Goal: Task Accomplishment & Management: Use online tool/utility

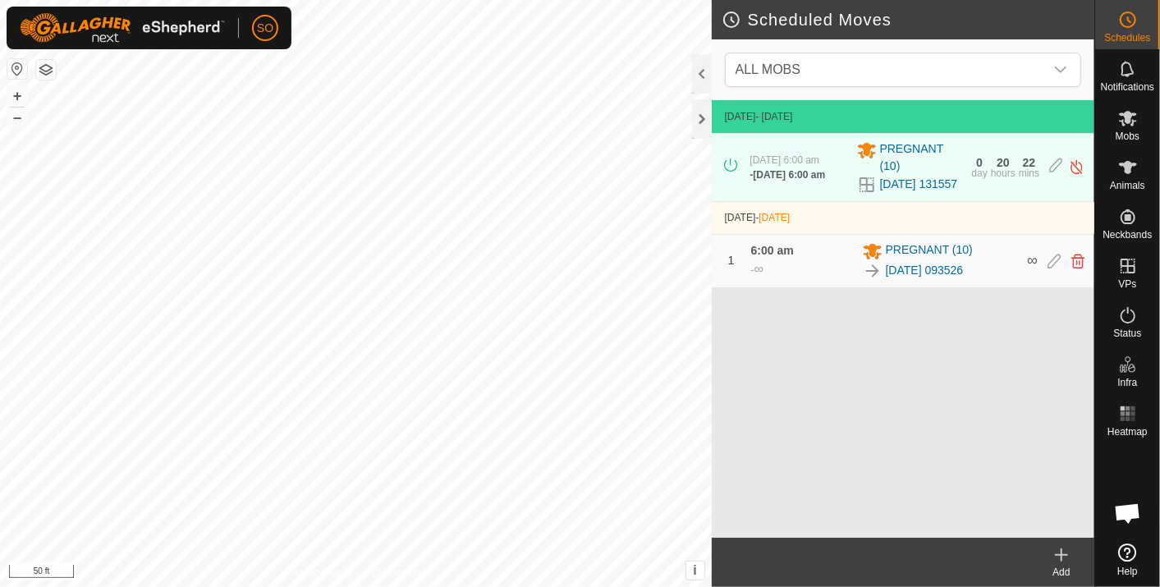
scroll to position [4877, 0]
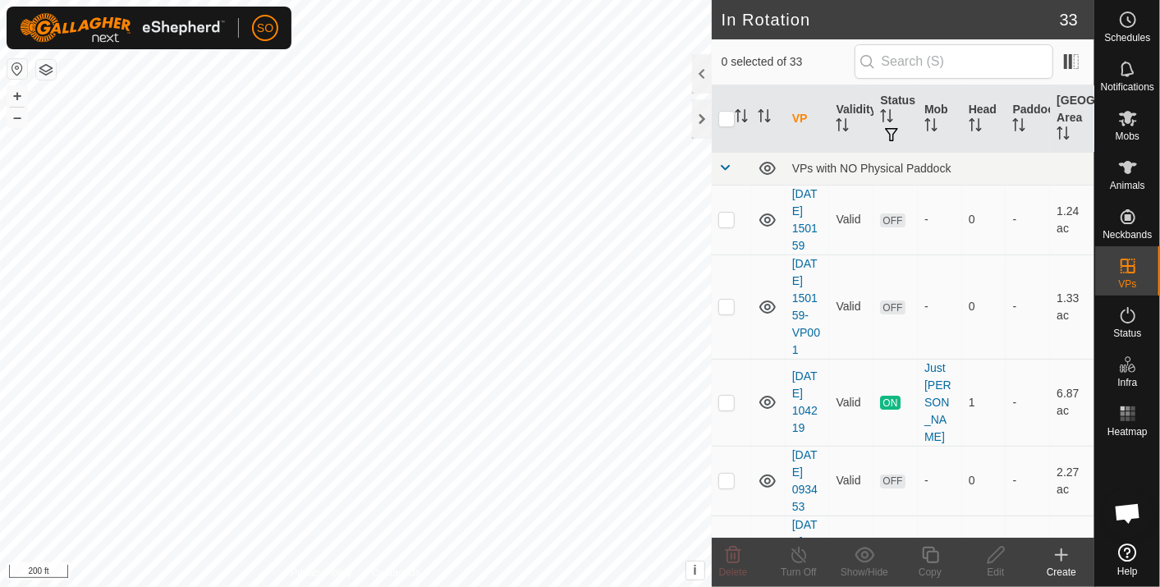
scroll to position [4877, 0]
checkbox input "true"
click at [997, 553] on icon at bounding box center [996, 555] width 21 height 20
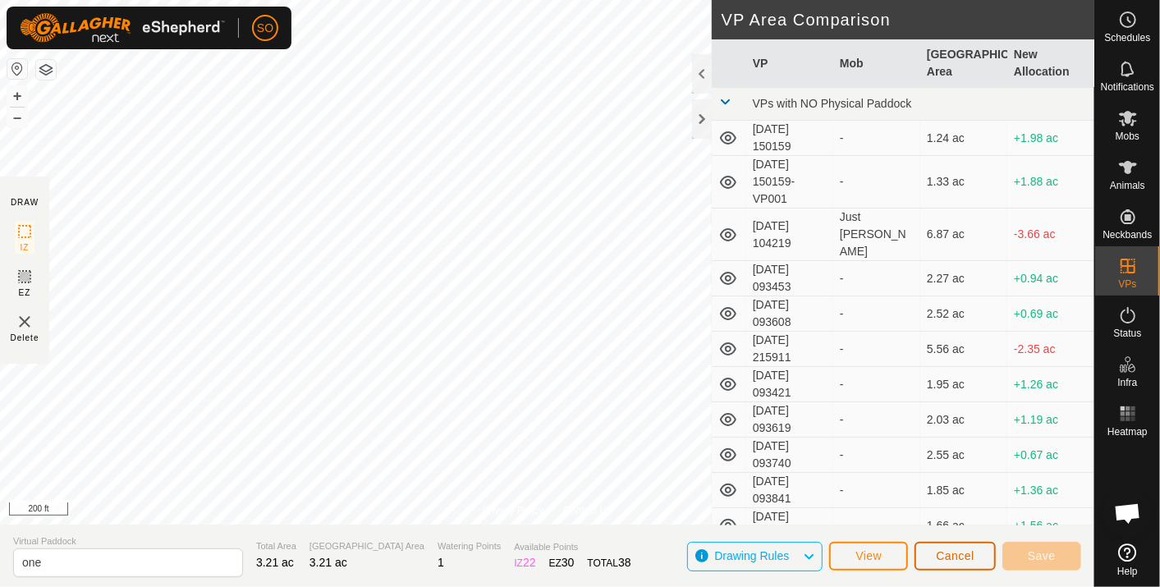
click at [952, 553] on span "Cancel" at bounding box center [955, 555] width 39 height 13
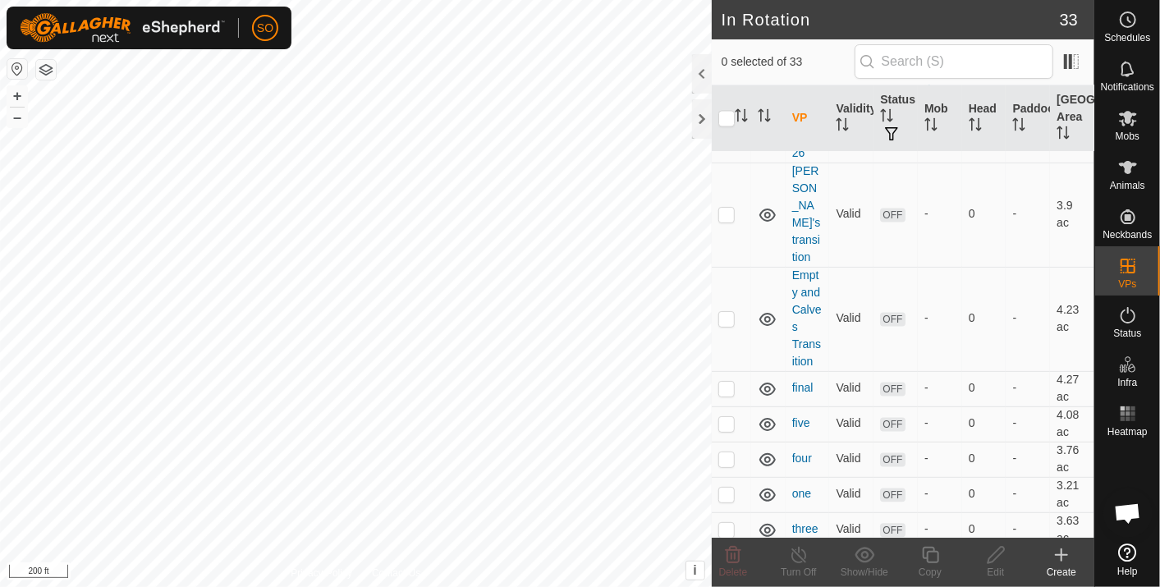
scroll to position [1770, 0]
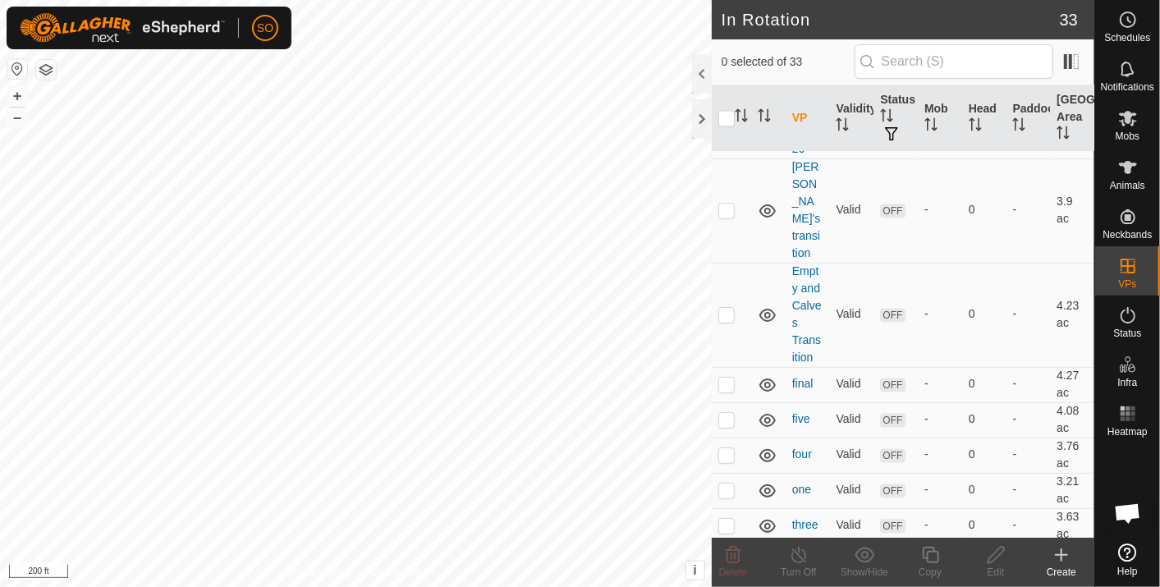
click at [764, 552] on icon at bounding box center [768, 562] width 20 height 20
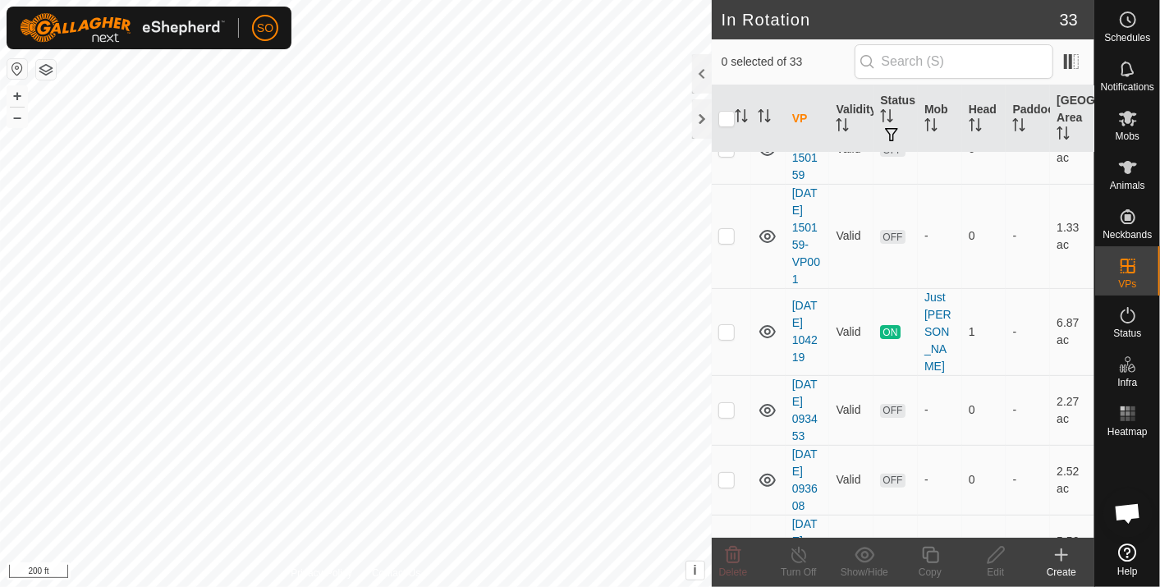
scroll to position [0, 0]
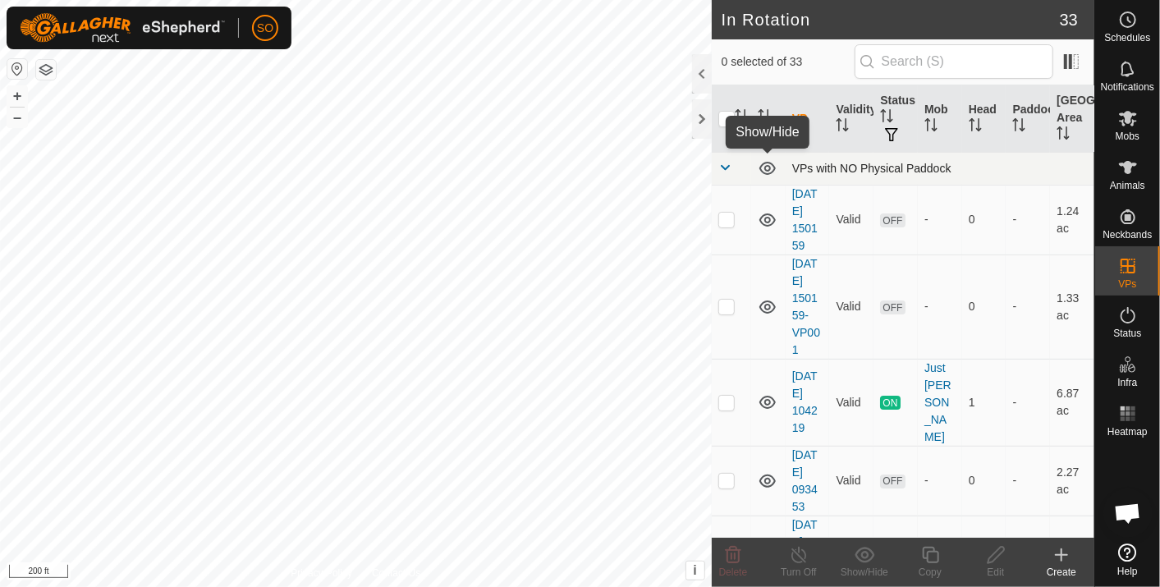
click at [767, 167] on icon at bounding box center [768, 168] width 20 height 20
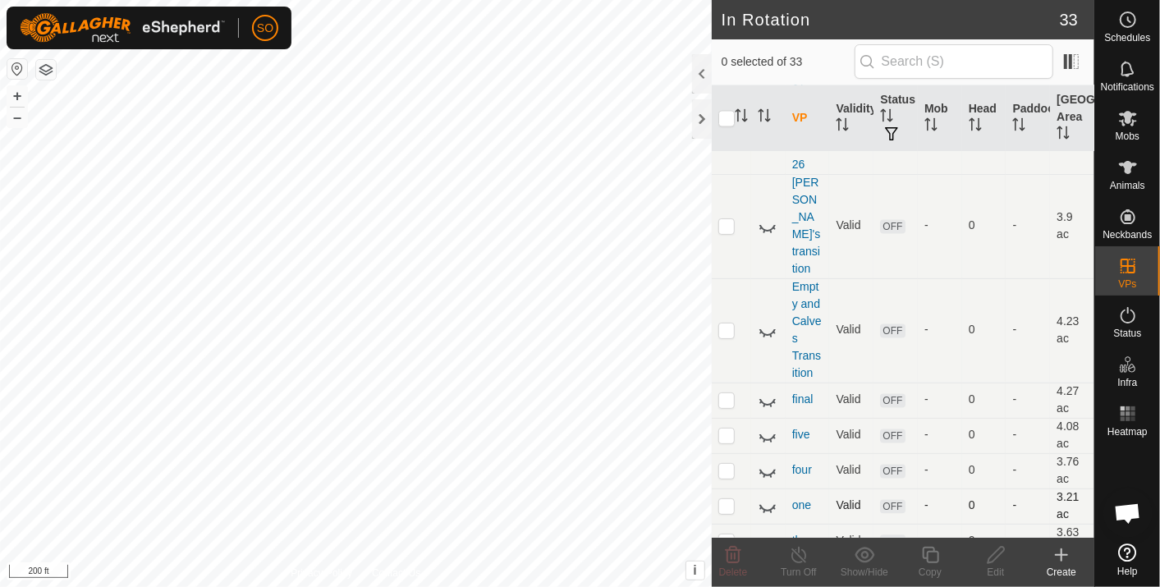
scroll to position [1770, 0]
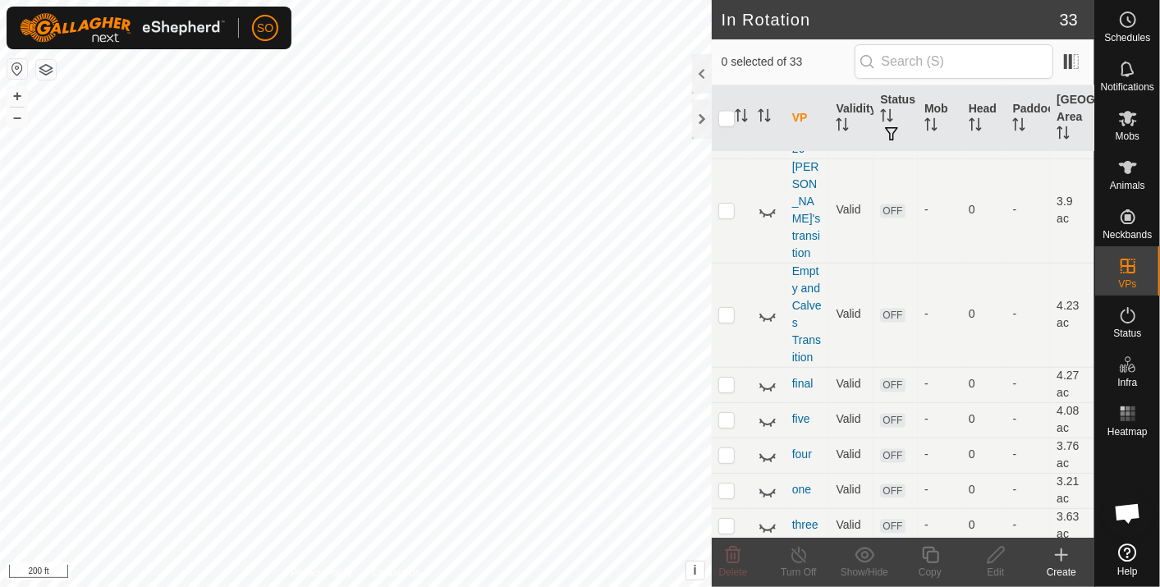
click at [767, 552] on icon at bounding box center [768, 562] width 20 height 20
click at [730, 554] on p-checkbox at bounding box center [726, 560] width 16 height 13
checkbox input "true"
click at [996, 556] on icon at bounding box center [996, 555] width 21 height 20
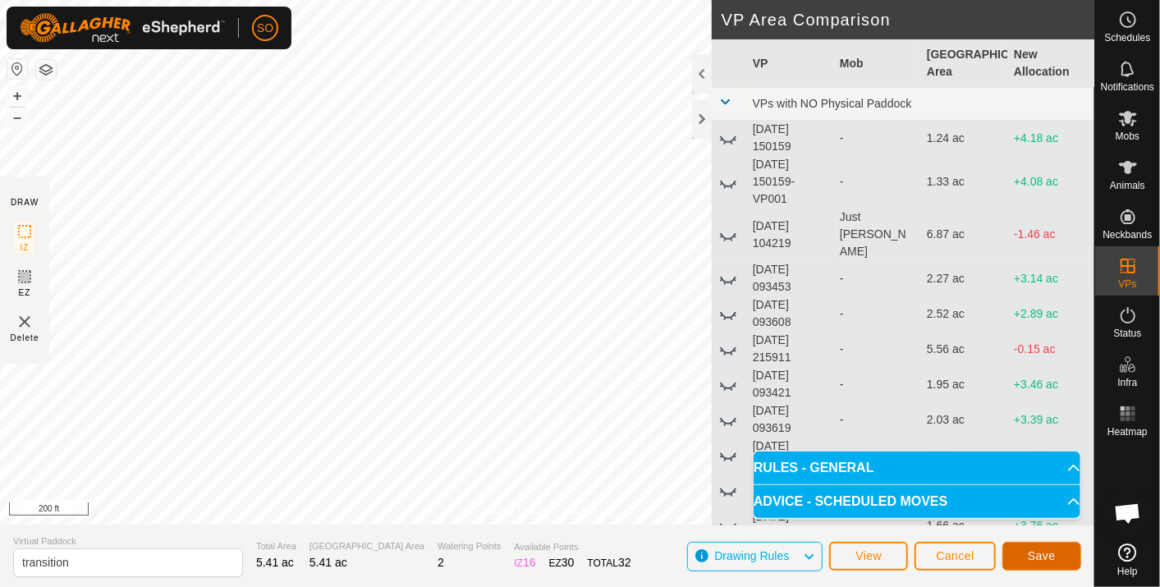
click at [1040, 554] on span "Save" at bounding box center [1042, 555] width 28 height 13
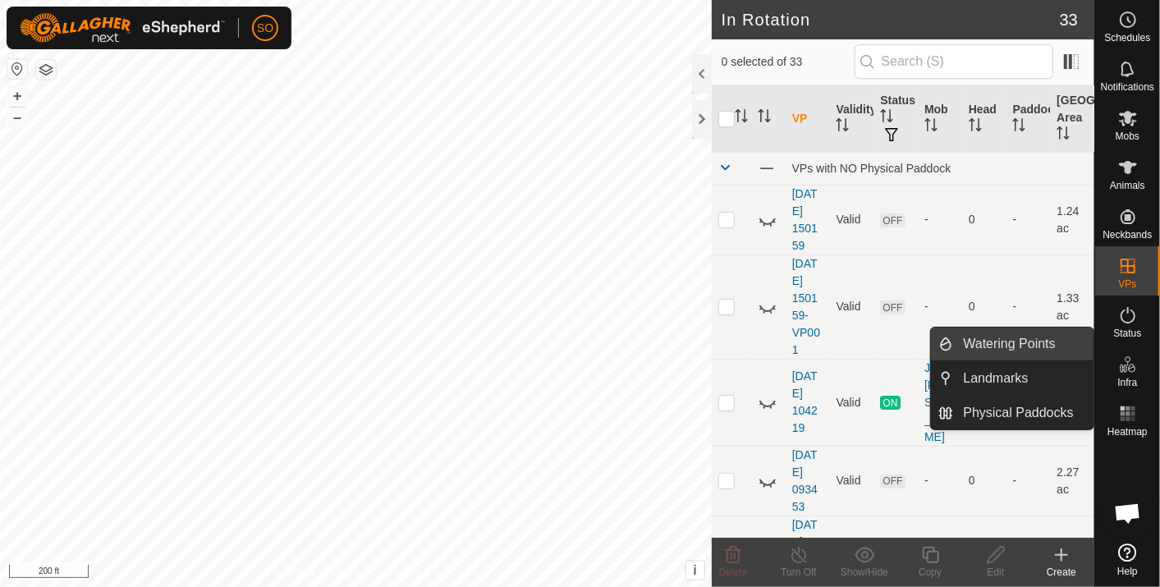
click at [1010, 337] on link "Watering Points" at bounding box center [1024, 344] width 140 height 33
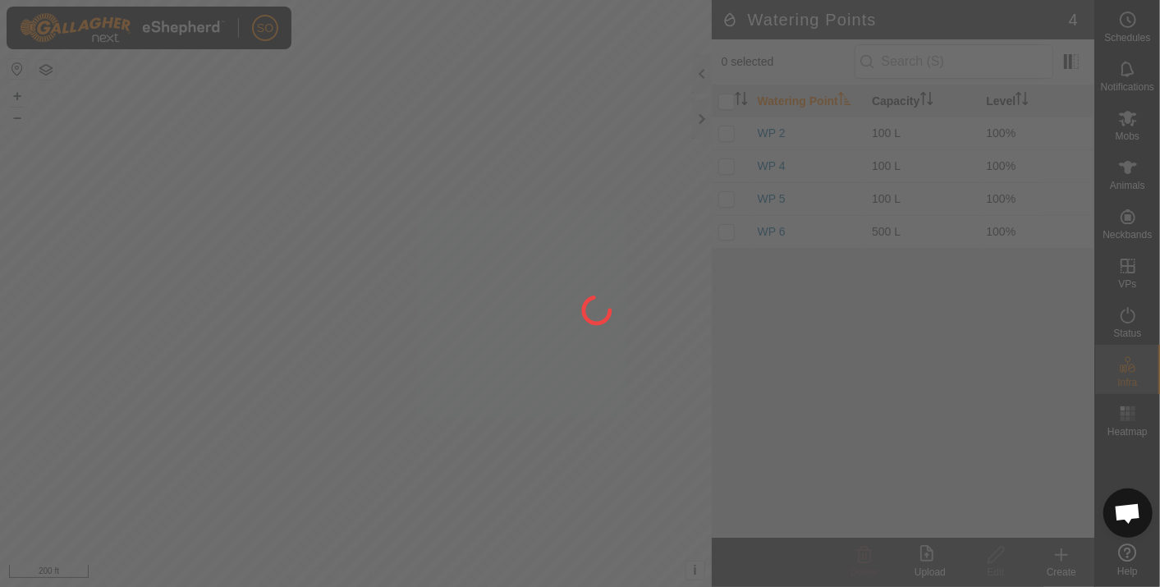
click at [1061, 548] on div at bounding box center [580, 293] width 1160 height 587
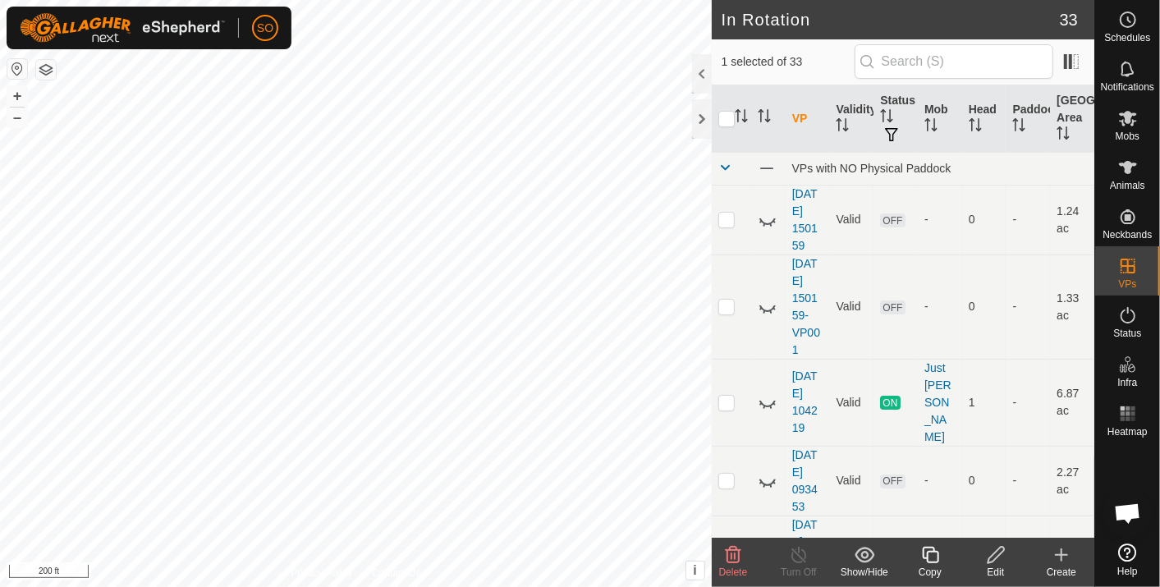
checkbox input "false"
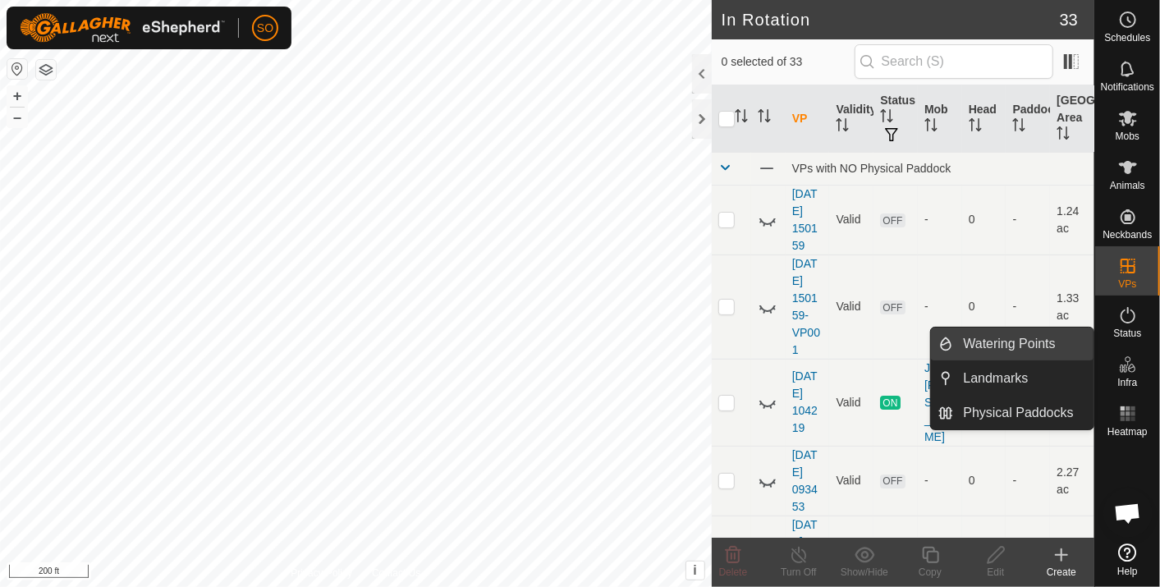
click at [985, 340] on link "Watering Points" at bounding box center [1024, 344] width 140 height 33
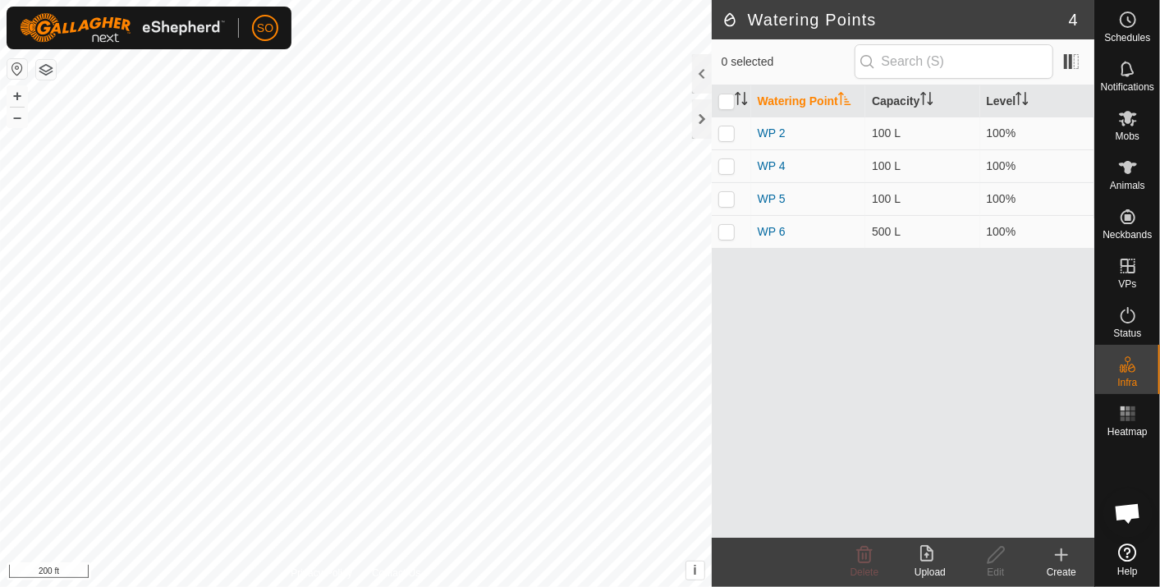
click at [1062, 548] on icon at bounding box center [1062, 555] width 20 height 20
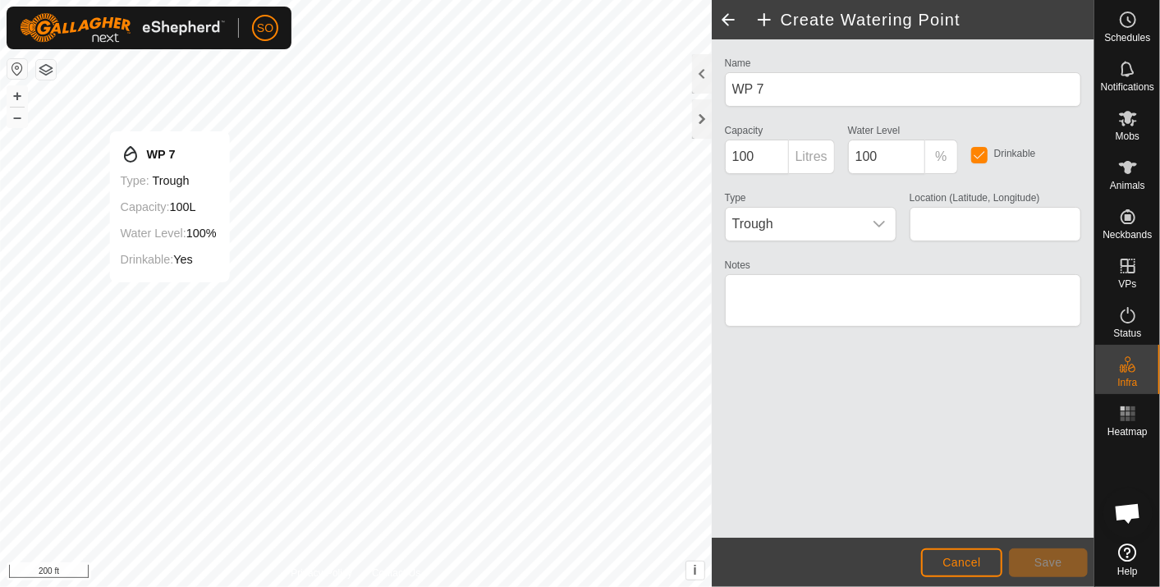
type input "38.486473, -122.020210"
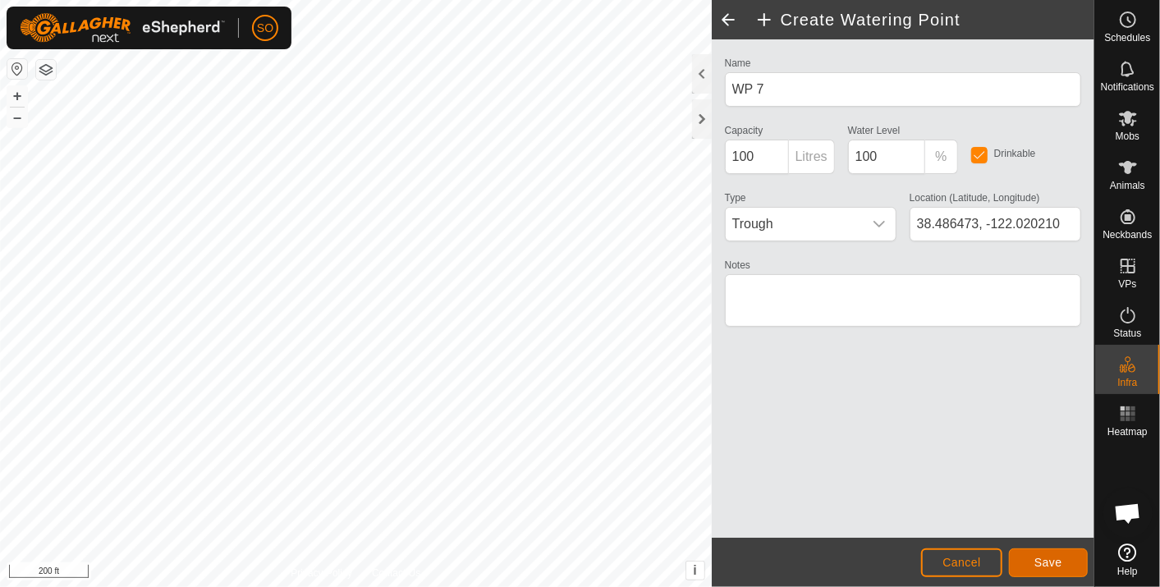
click at [1039, 558] on span "Save" at bounding box center [1048, 562] width 28 height 13
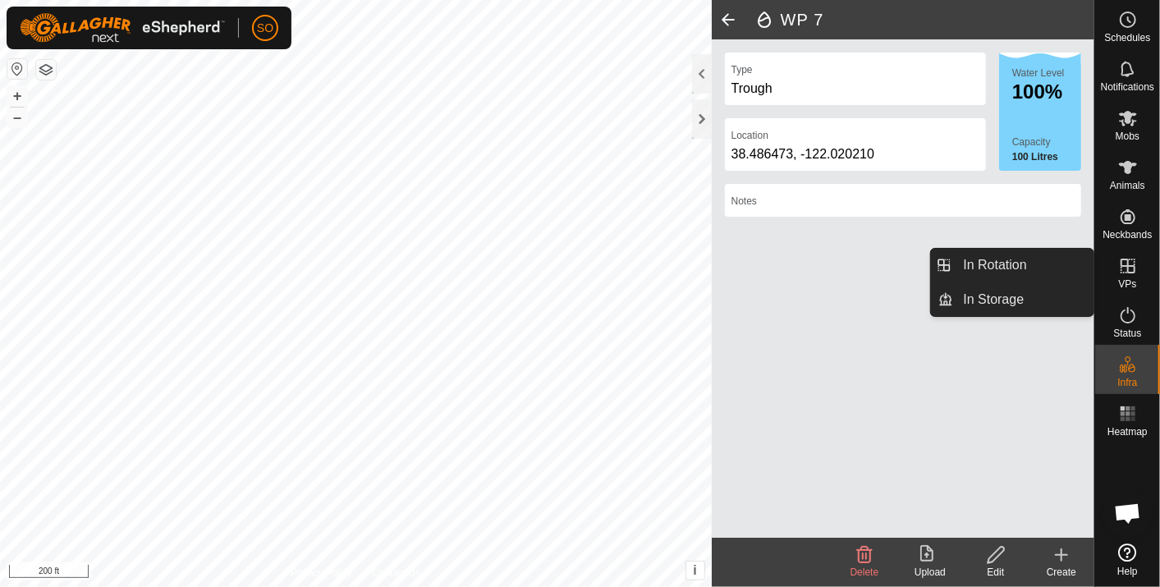
click at [1125, 260] on icon at bounding box center [1128, 266] width 20 height 20
click at [1039, 257] on link "In Rotation" at bounding box center [1024, 265] width 140 height 33
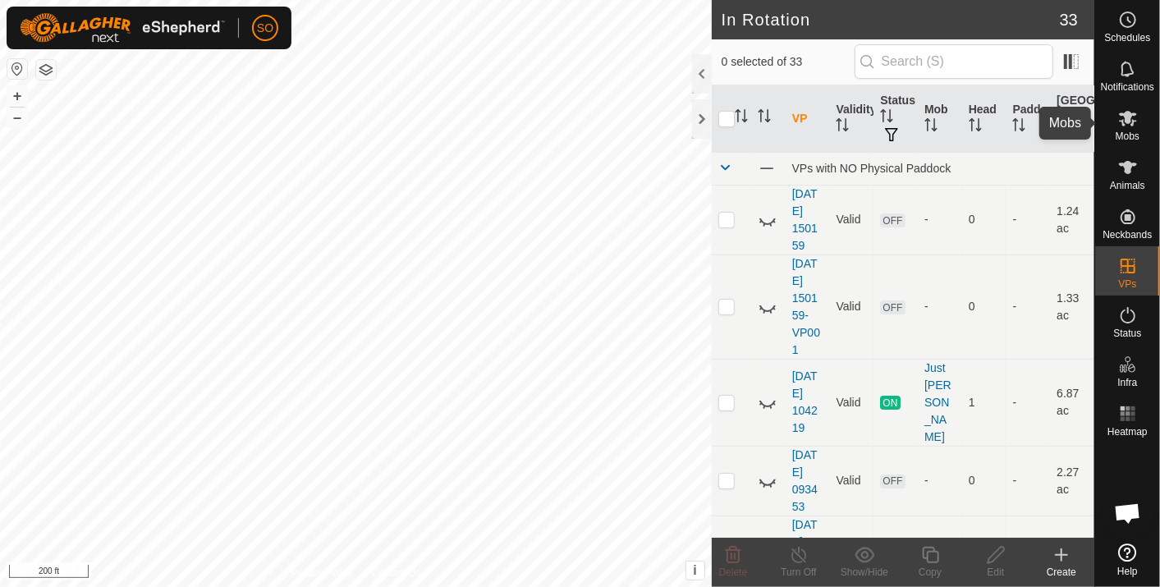
click at [1125, 123] on icon at bounding box center [1128, 118] width 20 height 20
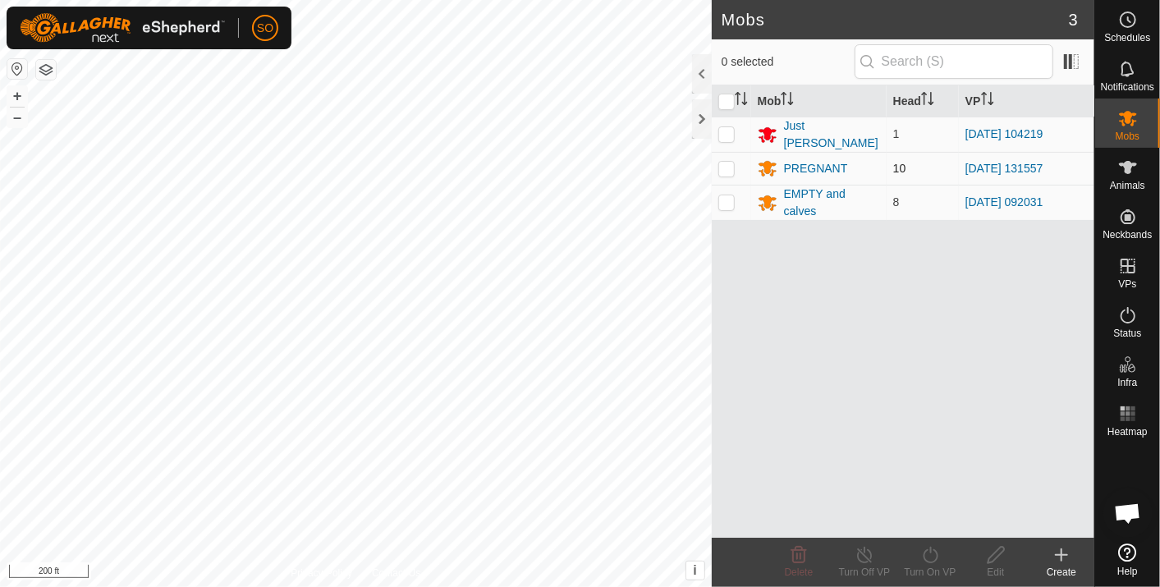
click at [722, 163] on p-checkbox at bounding box center [726, 168] width 16 height 13
checkbox input "true"
click at [930, 550] on icon at bounding box center [930, 555] width 15 height 16
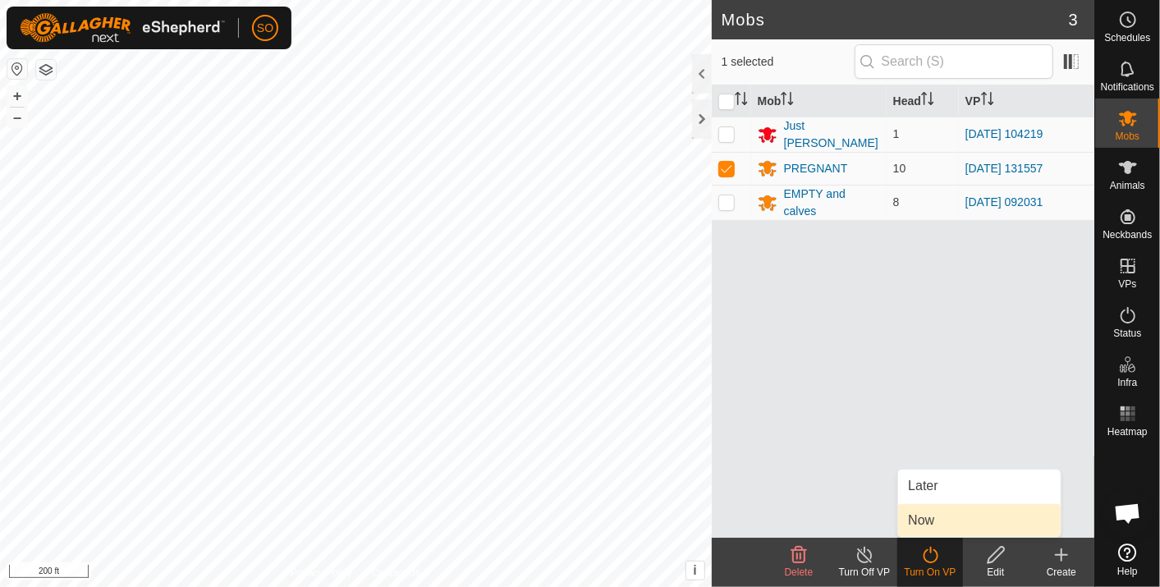
click at [920, 518] on link "Now" at bounding box center [979, 520] width 163 height 33
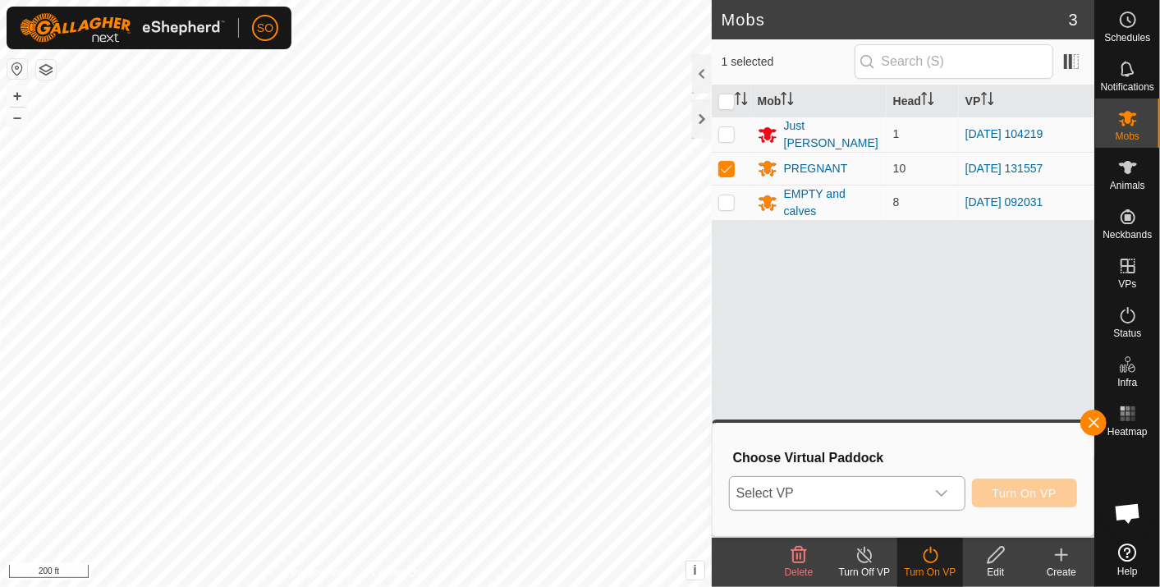
click at [814, 488] on span "Select VP" at bounding box center [827, 493] width 195 height 33
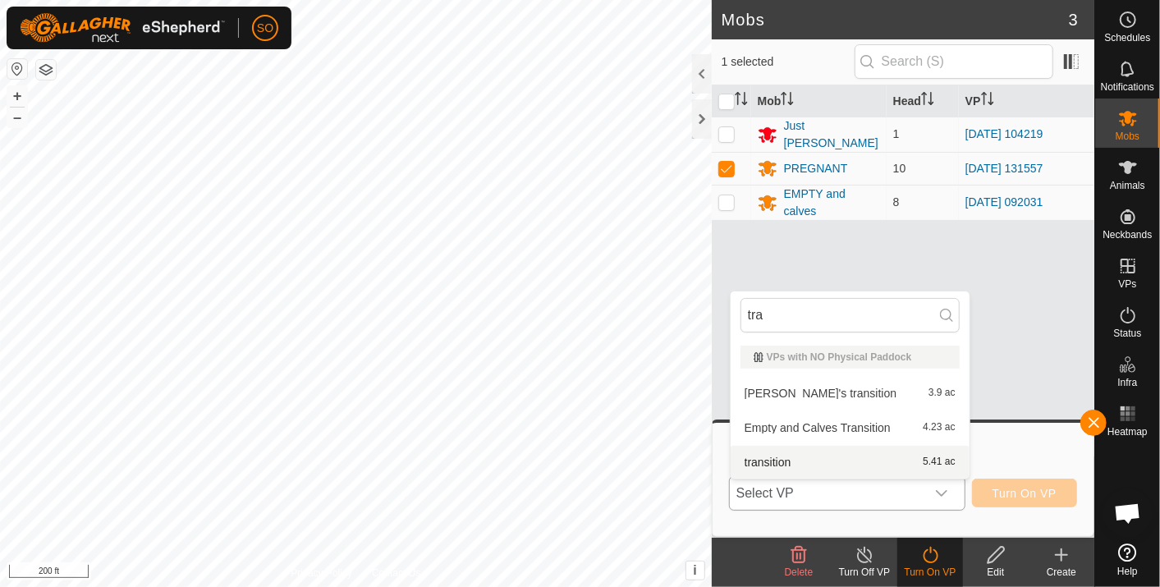
type input "tra"
click at [781, 457] on li "transition 5.41 ac" at bounding box center [850, 462] width 239 height 33
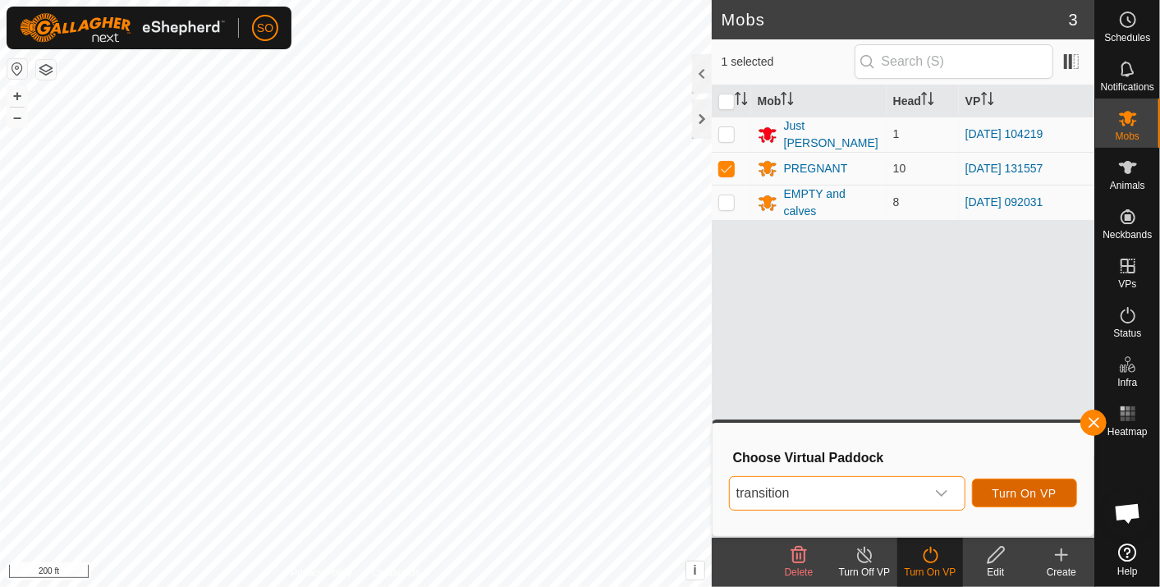
click at [1025, 488] on span "Turn On VP" at bounding box center [1025, 493] width 64 height 13
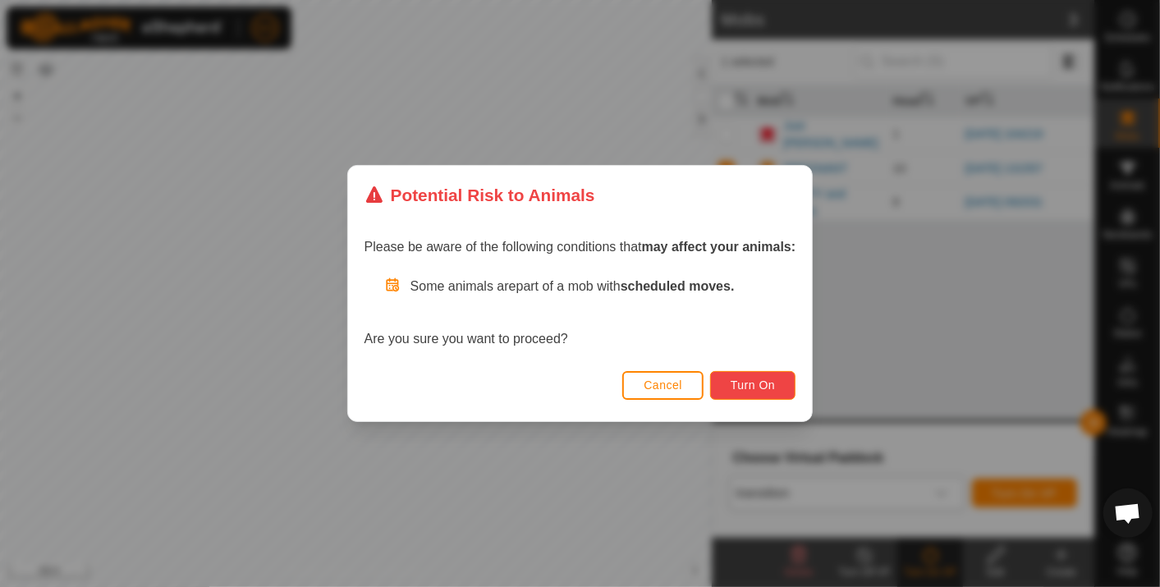
click at [747, 379] on span "Turn On" at bounding box center [753, 384] width 44 height 13
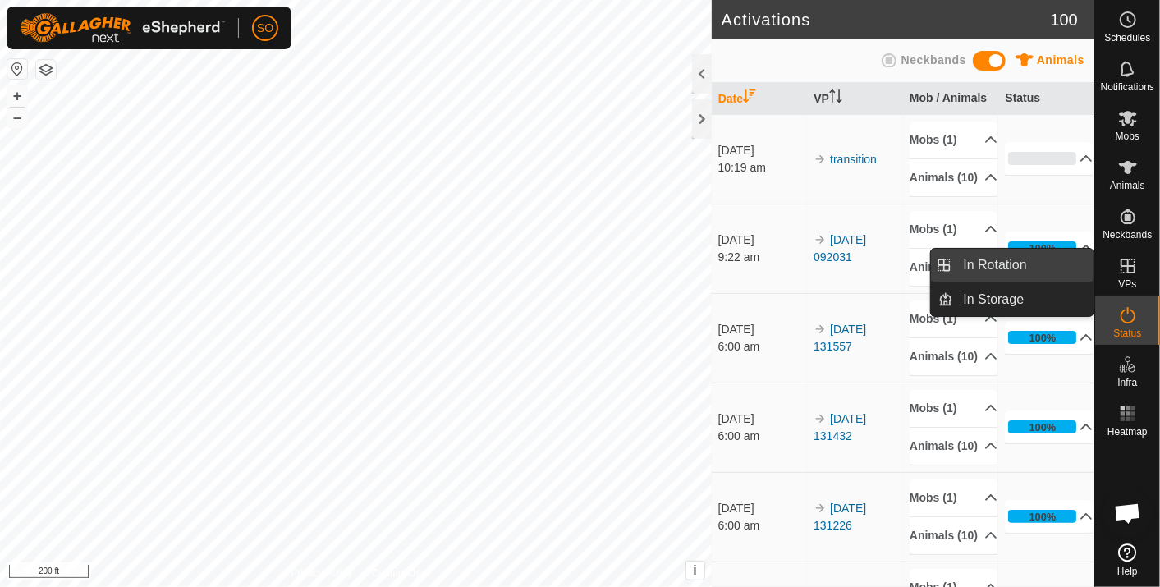
click at [1017, 255] on link "In Rotation" at bounding box center [1024, 265] width 140 height 33
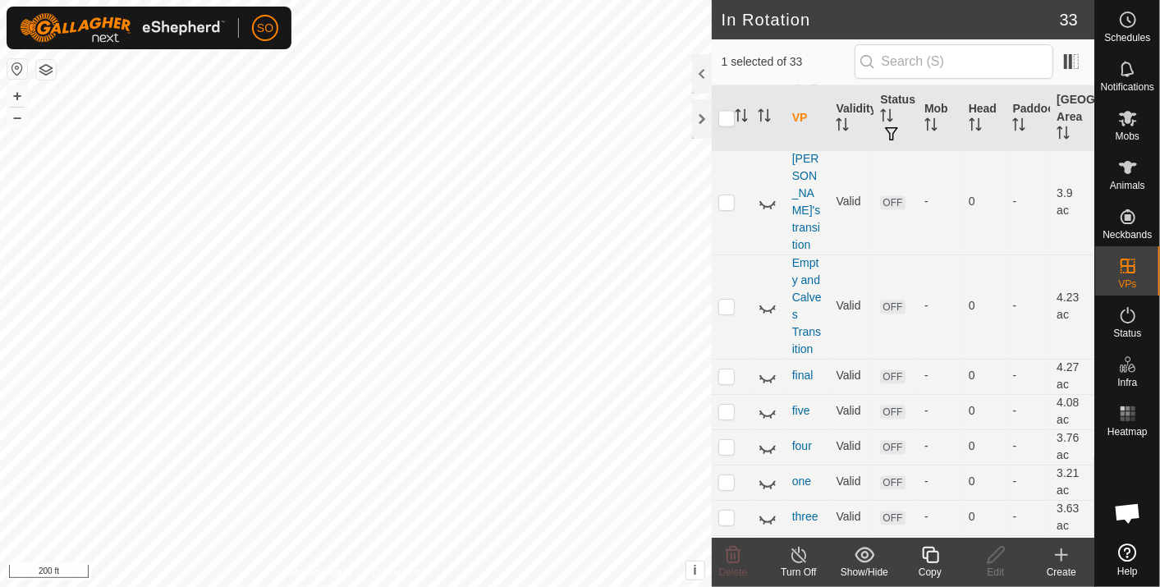
scroll to position [1787, 0]
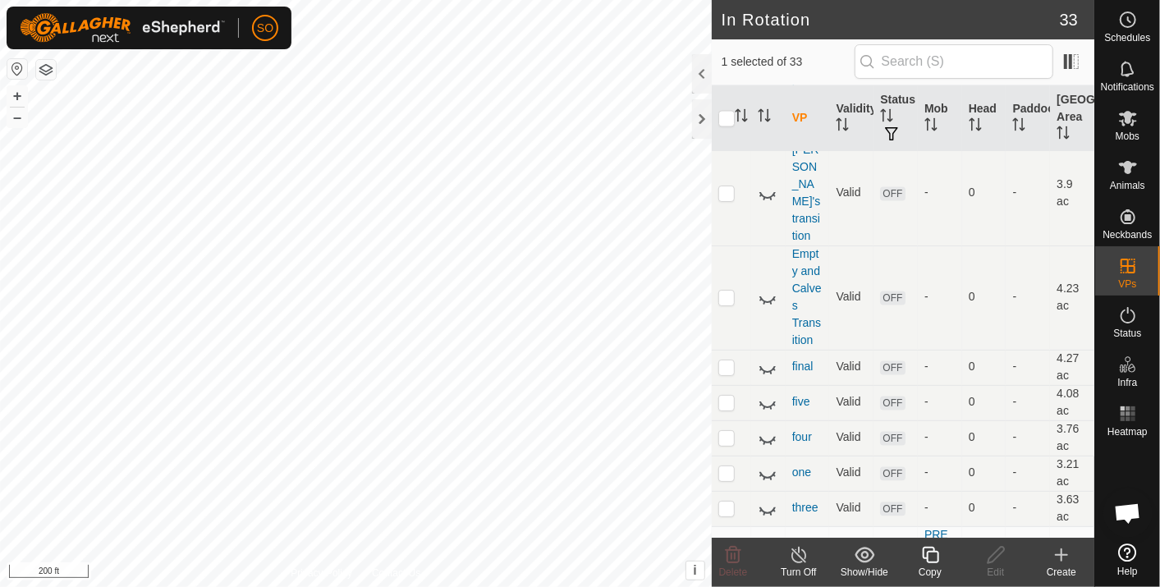
click at [726, 546] on p-checkbox at bounding box center [726, 552] width 16 height 13
checkbox input "false"
click at [1060, 551] on icon at bounding box center [1062, 555] width 20 height 20
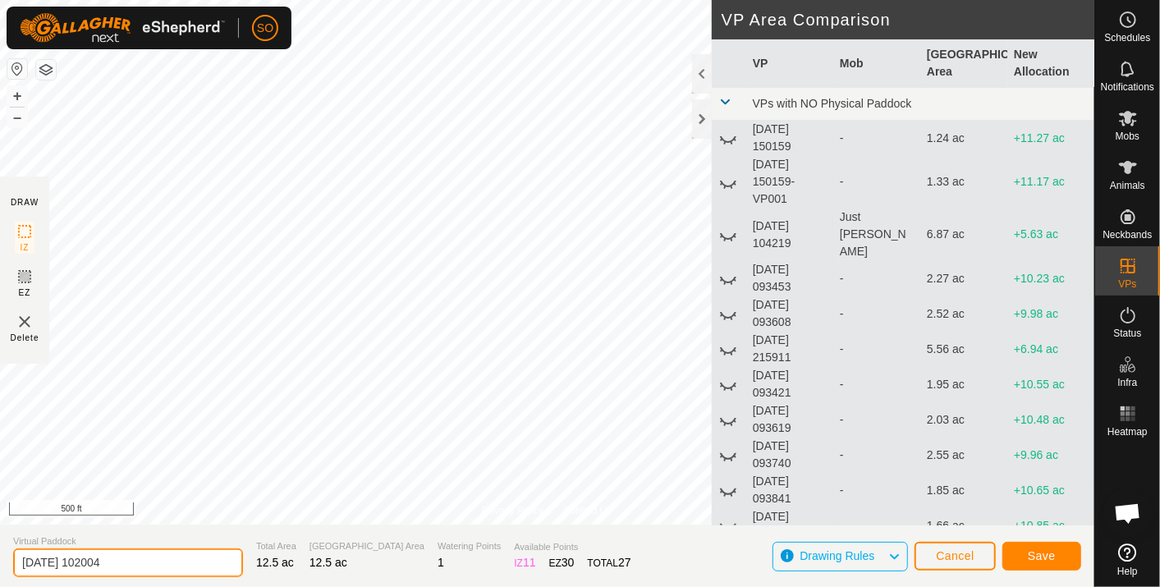
drag, startPoint x: 135, startPoint y: 565, endPoint x: 6, endPoint y: 571, distance: 129.8
click at [6, 571] on section "Virtual Paddock 2025-10-15 102004 Total Area 12.5 ac Grazing Area 12.5 ac Water…" at bounding box center [547, 556] width 1094 height 62
type input "oct 15 billy"
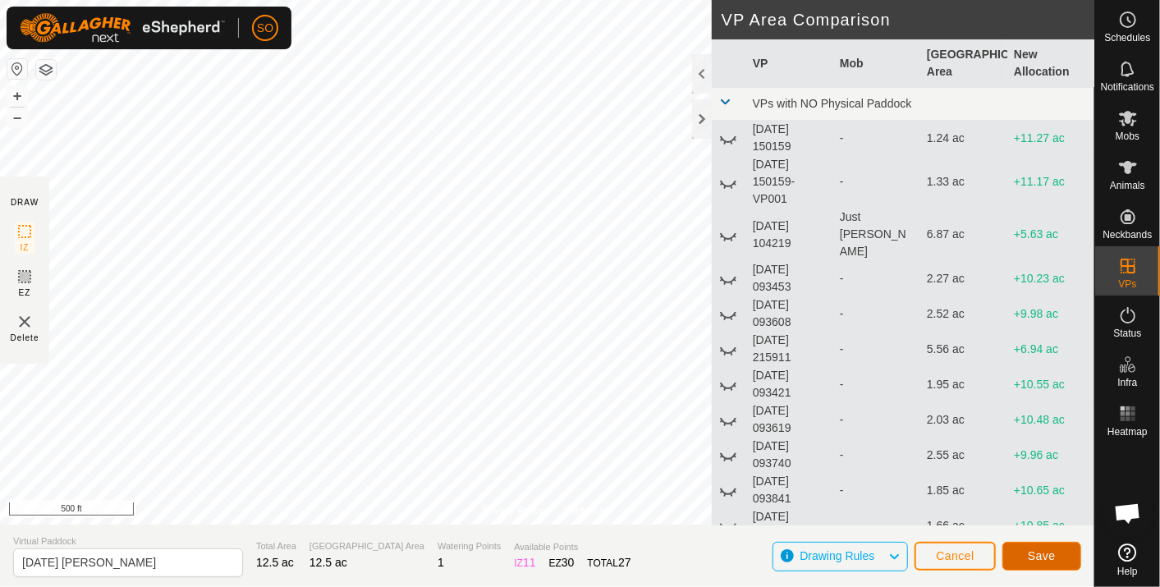
click at [1042, 551] on span "Save" at bounding box center [1042, 555] width 28 height 13
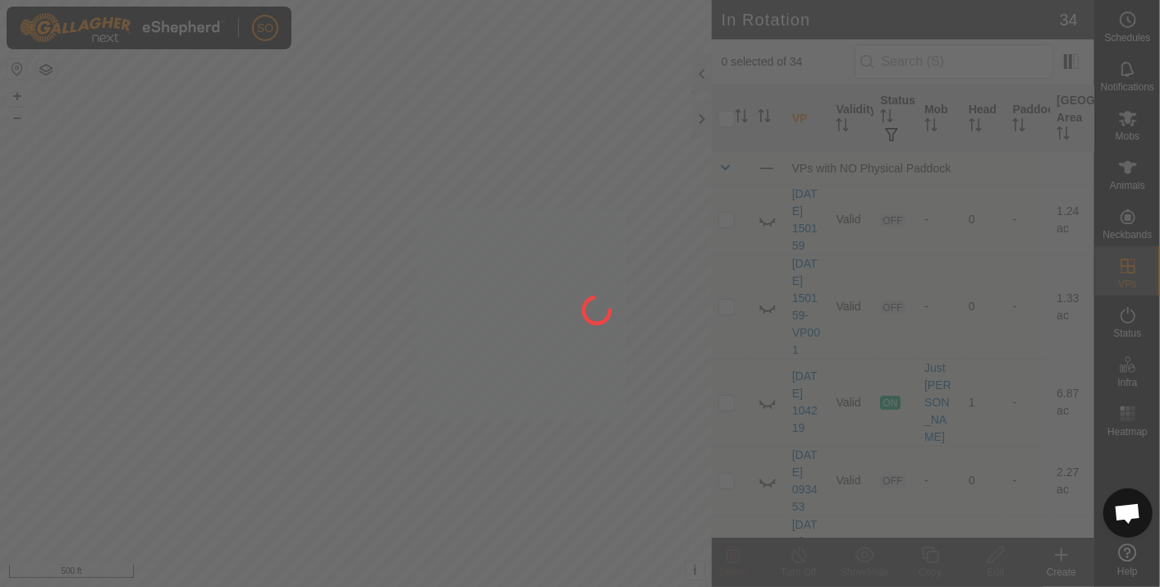
click at [1130, 114] on div at bounding box center [580, 293] width 1160 height 587
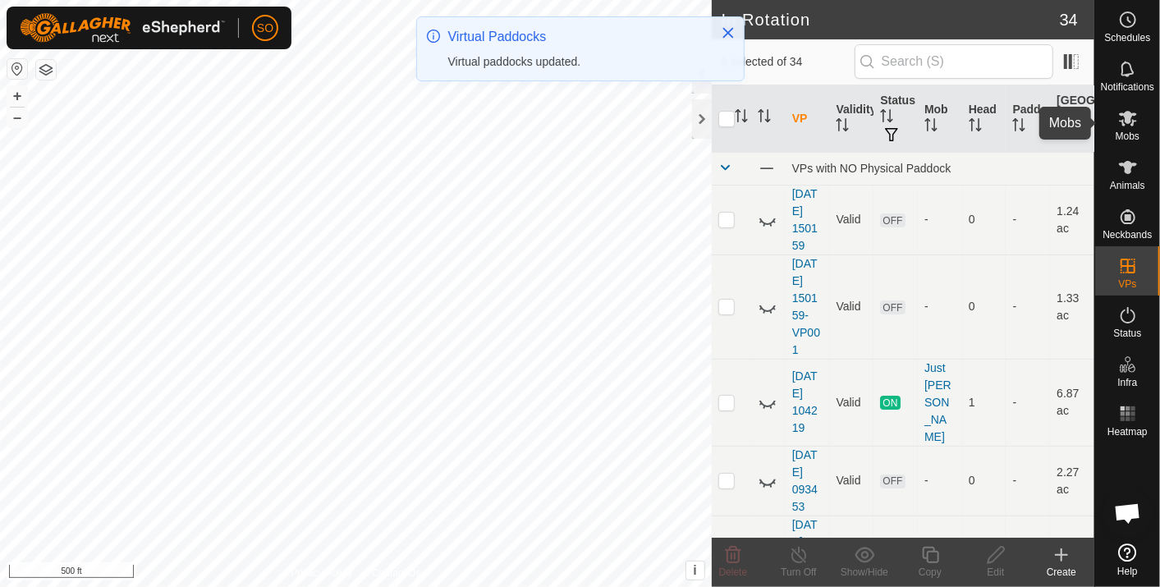
click at [1126, 114] on icon at bounding box center [1128, 119] width 18 height 16
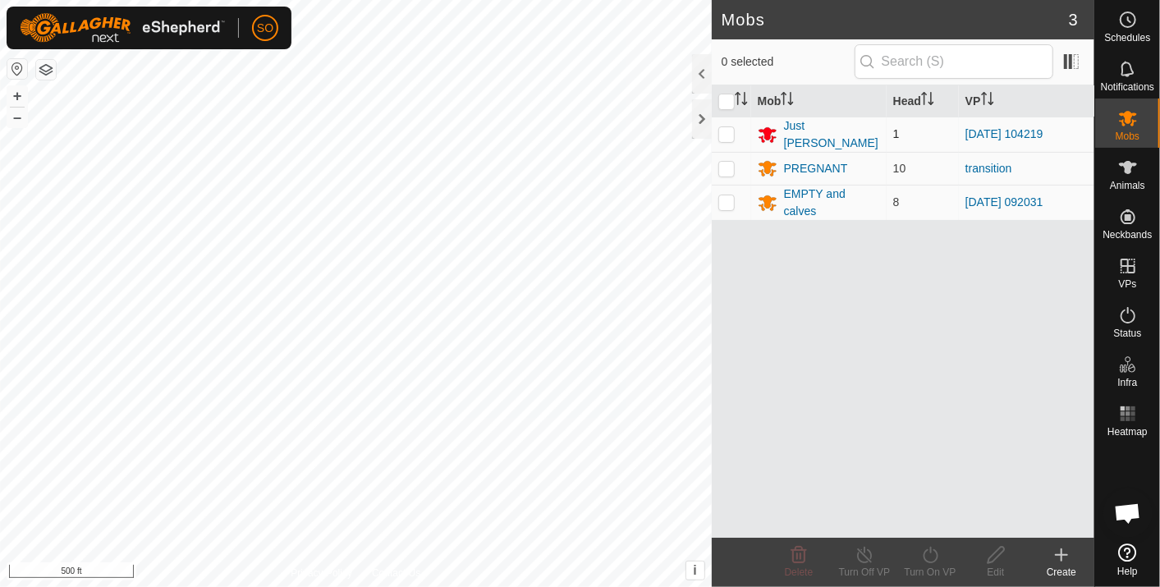
click at [727, 131] on p-checkbox at bounding box center [726, 133] width 16 height 13
checkbox input "true"
click at [929, 555] on icon at bounding box center [930, 555] width 21 height 20
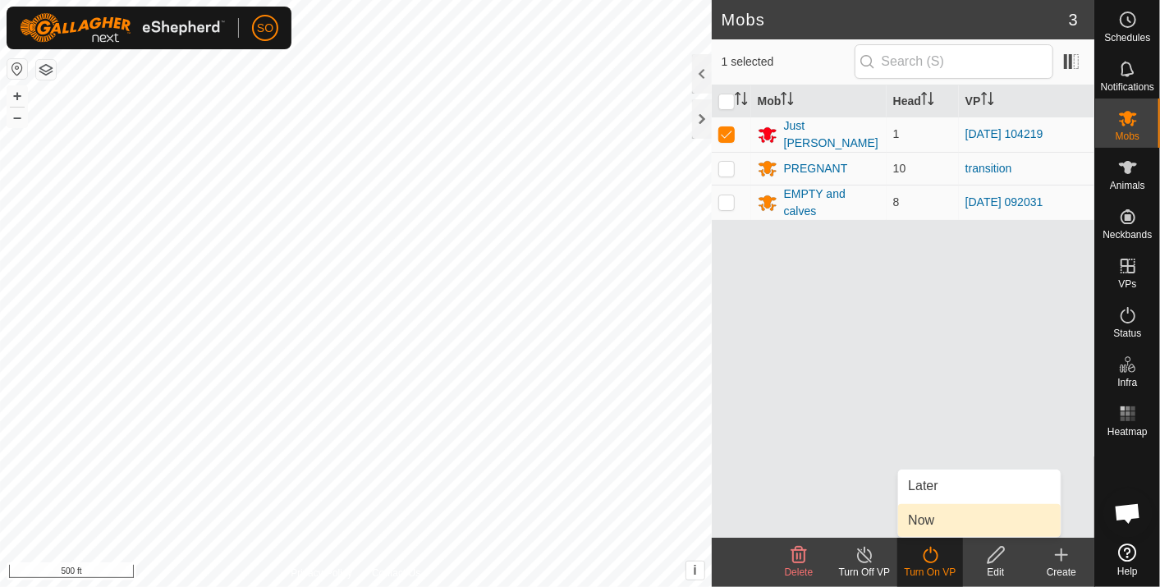
click at [918, 513] on link "Now" at bounding box center [979, 520] width 163 height 33
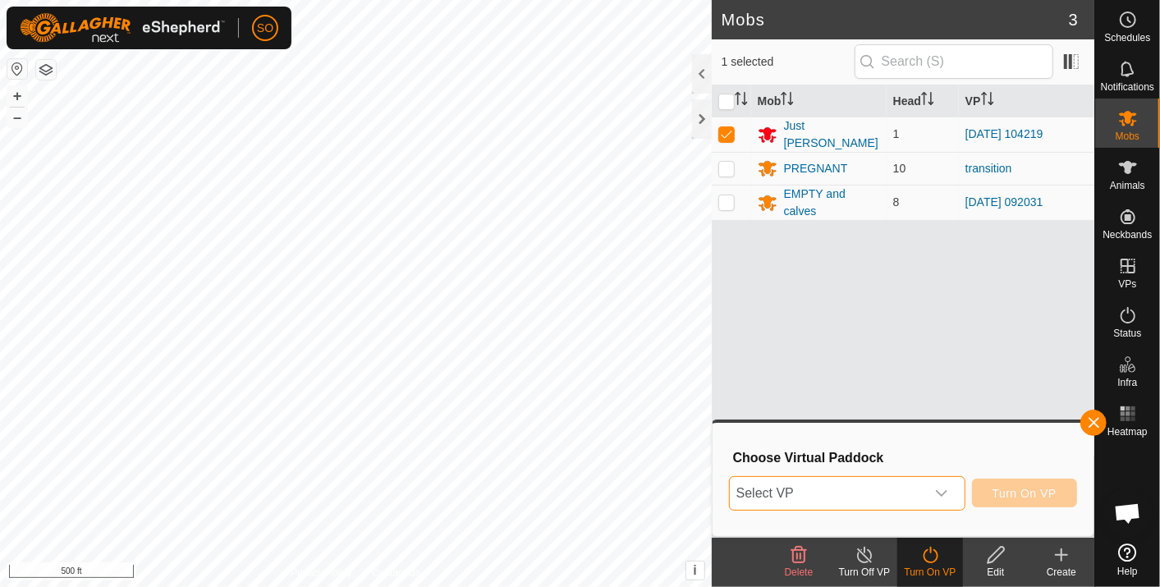
click at [821, 489] on span "Select VP" at bounding box center [827, 493] width 195 height 33
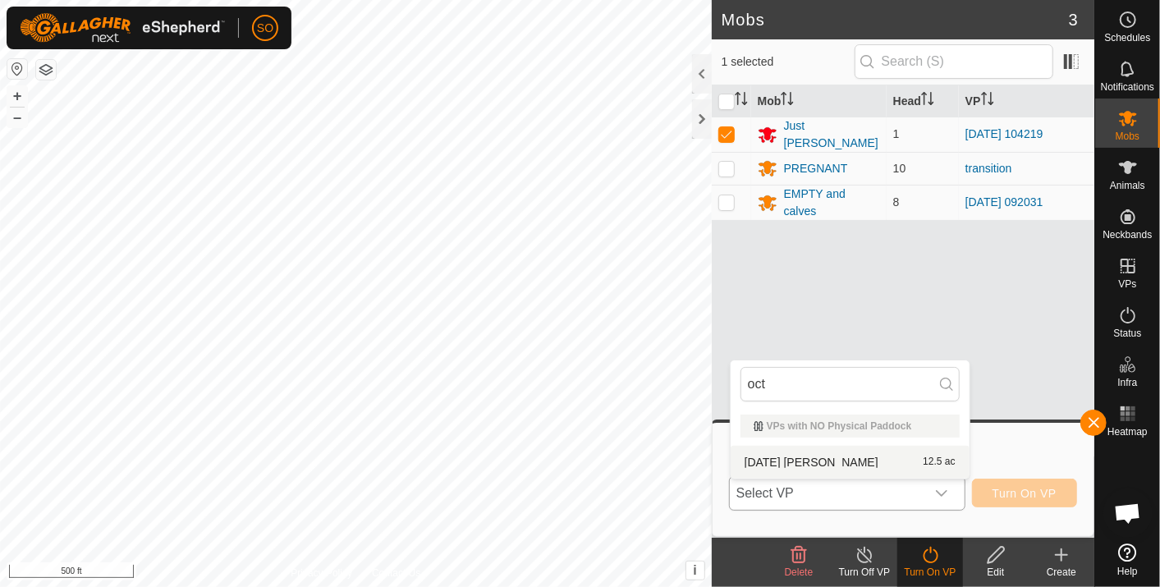
type input "oct"
click at [786, 456] on li "oct 15 billy 12.5 ac" at bounding box center [850, 462] width 239 height 33
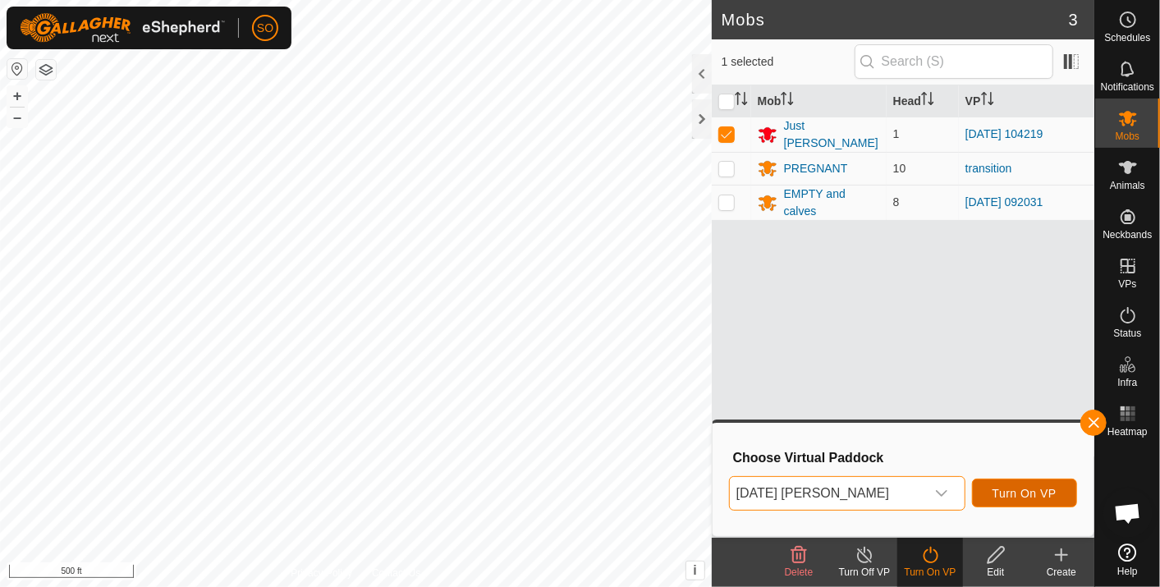
click at [1030, 488] on span "Turn On VP" at bounding box center [1025, 493] width 64 height 13
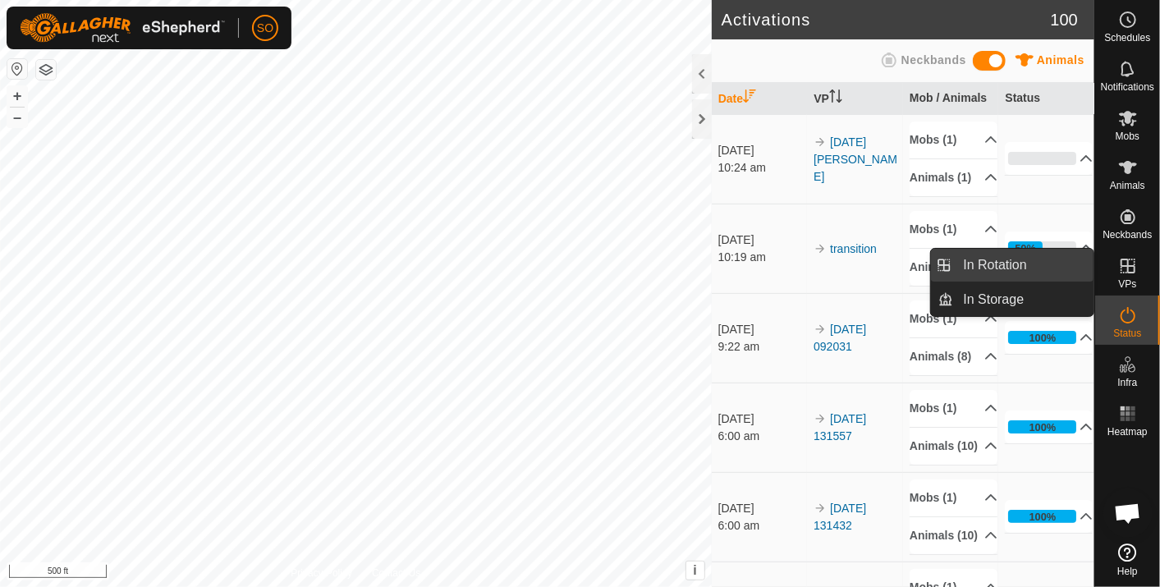
click at [993, 255] on link "In Rotation" at bounding box center [1024, 265] width 140 height 33
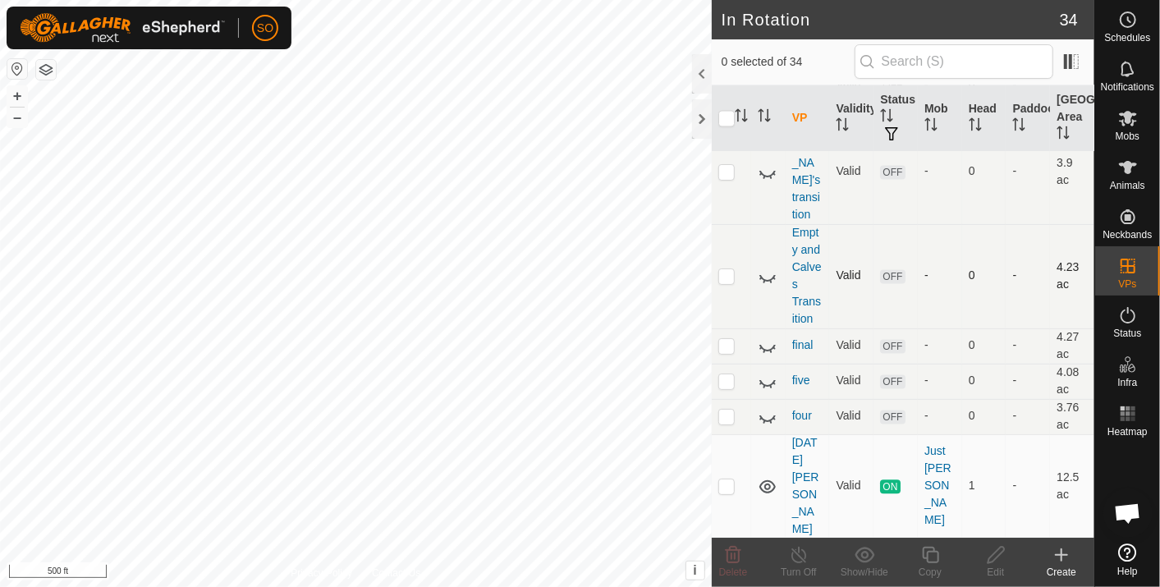
scroll to position [1840, 0]
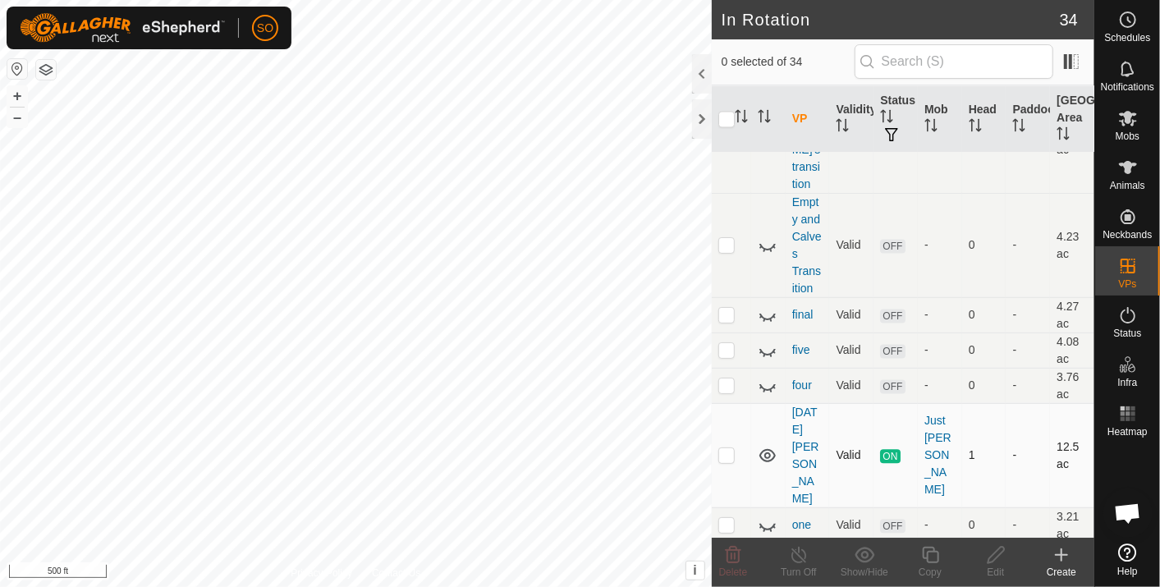
click at [767, 449] on icon at bounding box center [767, 455] width 16 height 13
click at [765, 446] on icon at bounding box center [768, 456] width 20 height 20
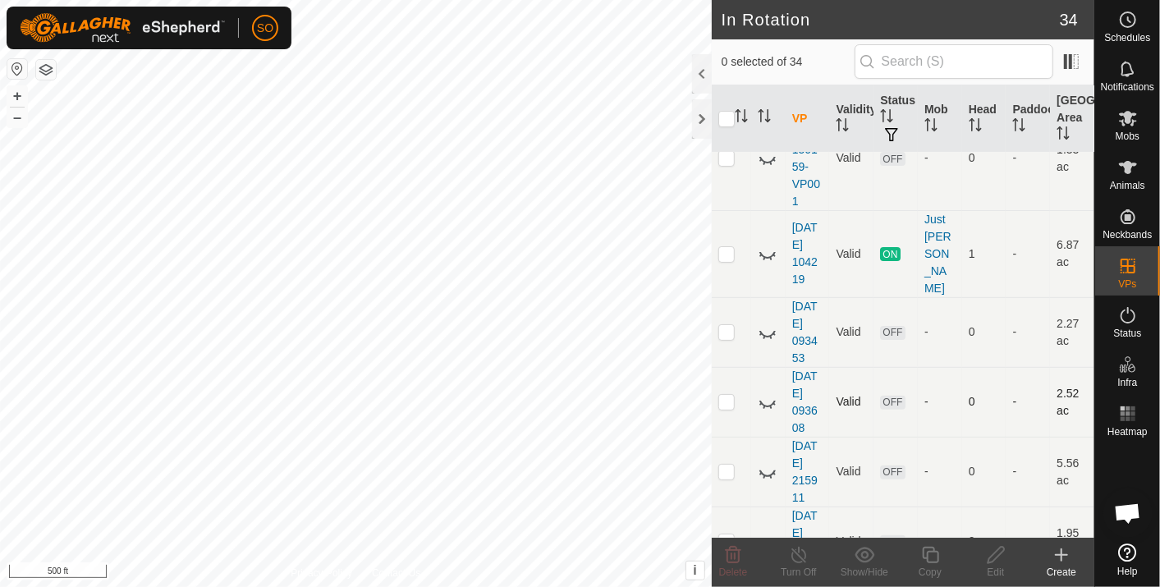
scroll to position [182, 0]
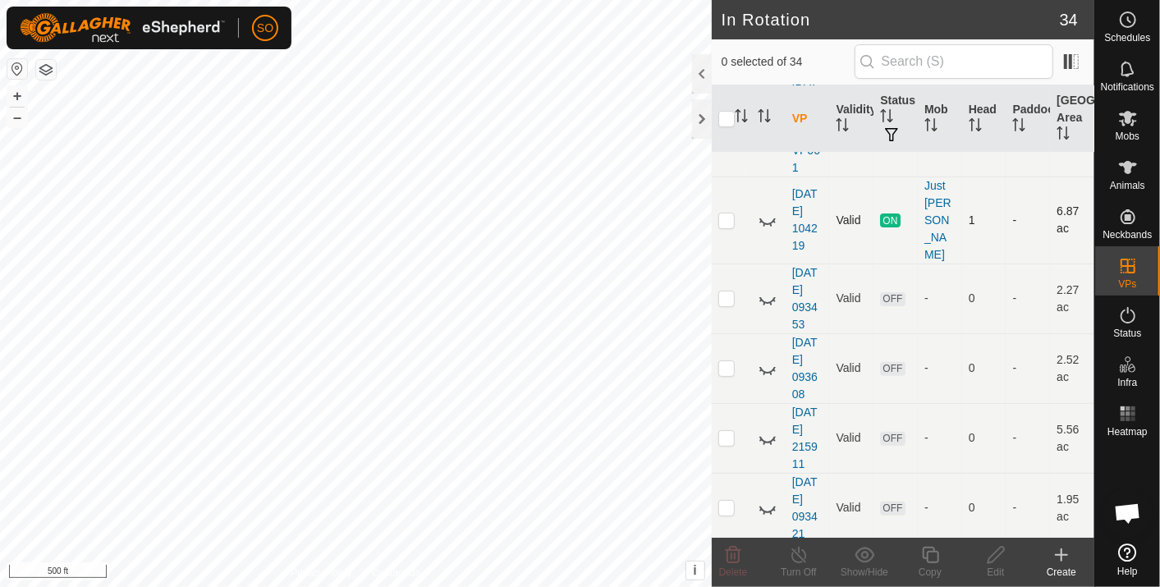
click at [767, 210] on icon at bounding box center [768, 220] width 20 height 20
click at [767, 213] on icon at bounding box center [767, 219] width 16 height 13
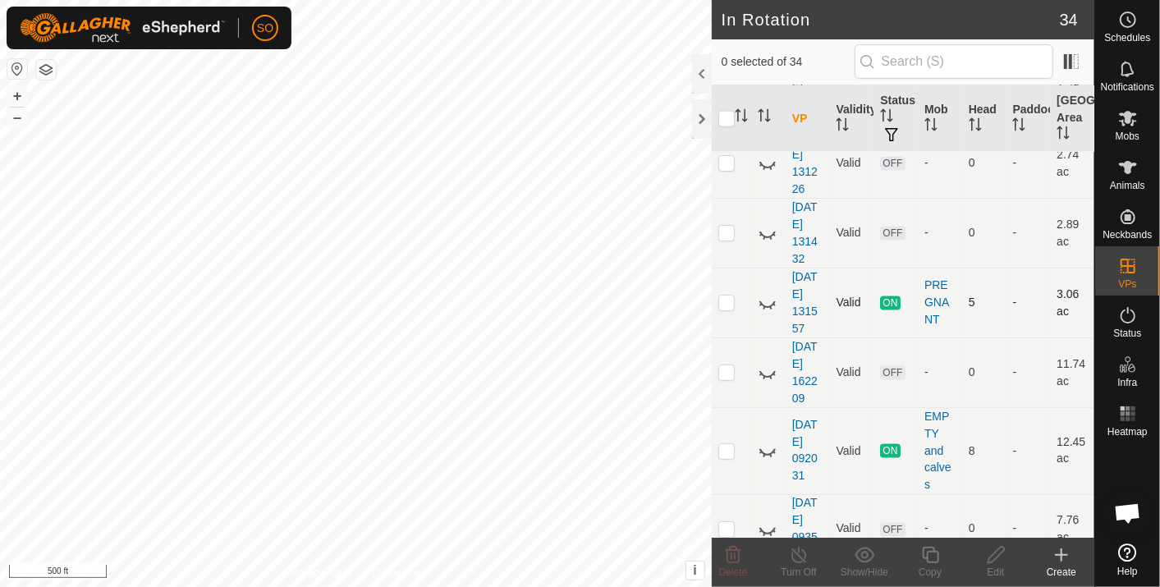
scroll to position [1368, 0]
